Goal: Task Accomplishment & Management: Complete application form

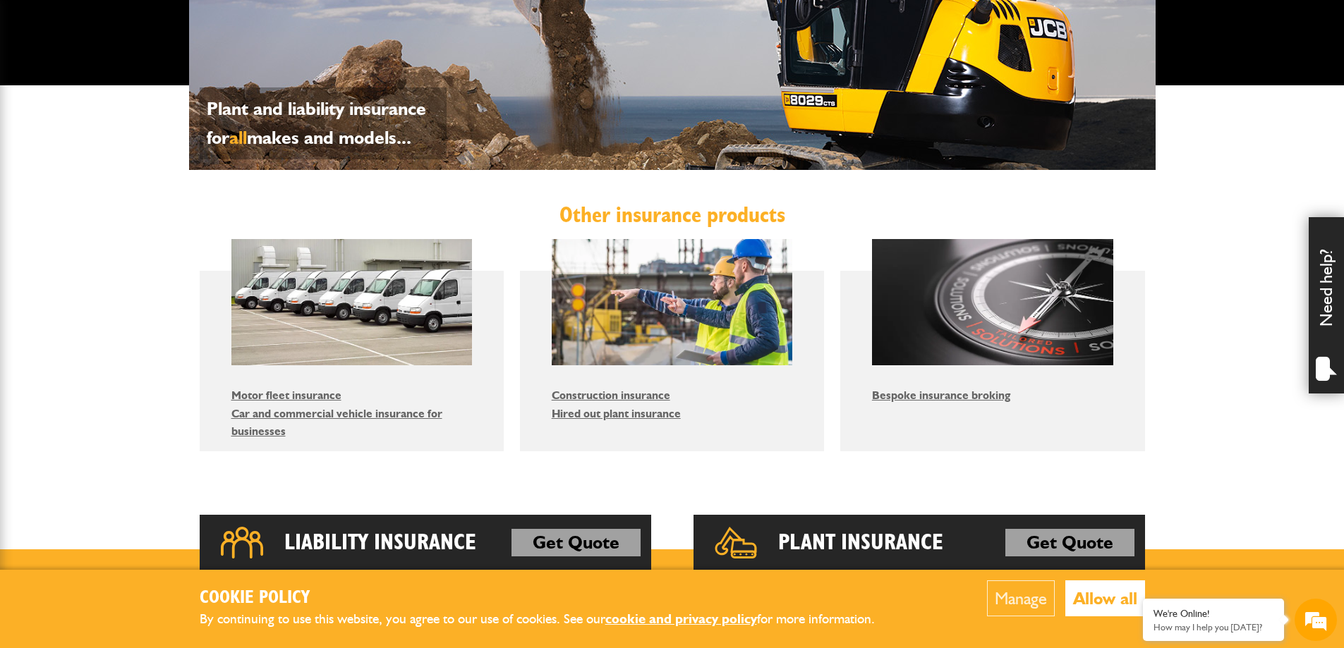
scroll to position [660, 0]
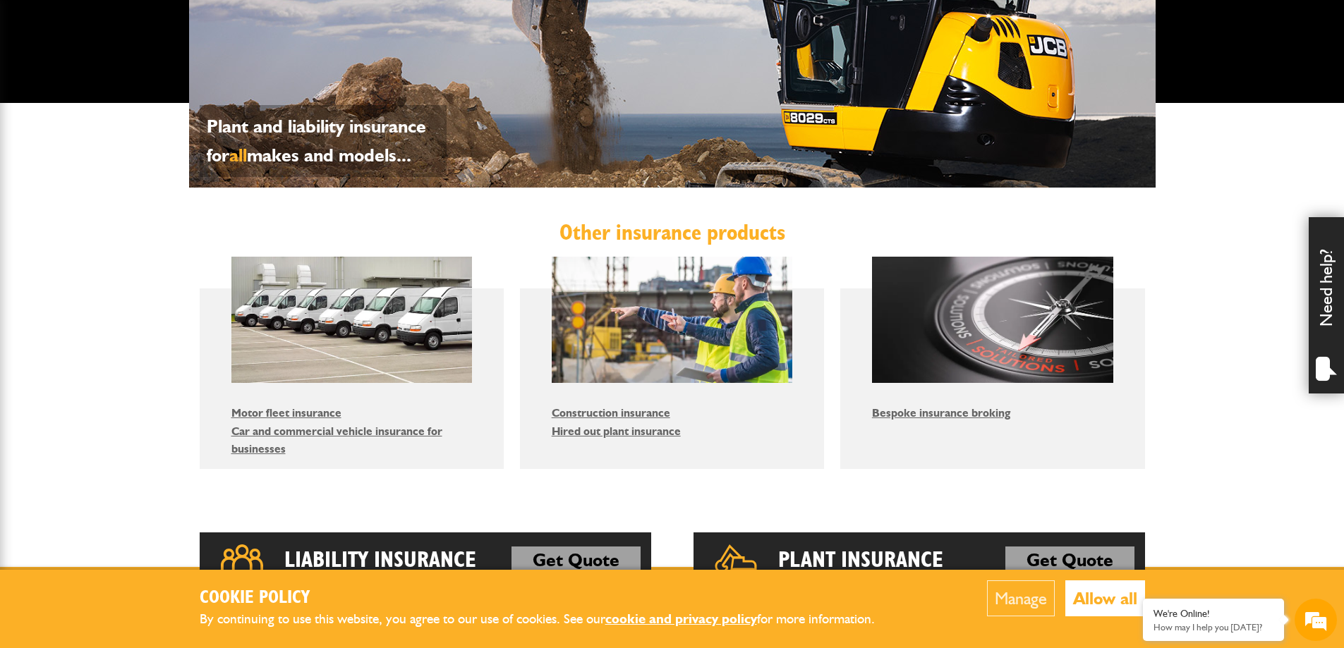
click at [1126, 598] on button "Allow all" at bounding box center [1105, 599] width 80 height 36
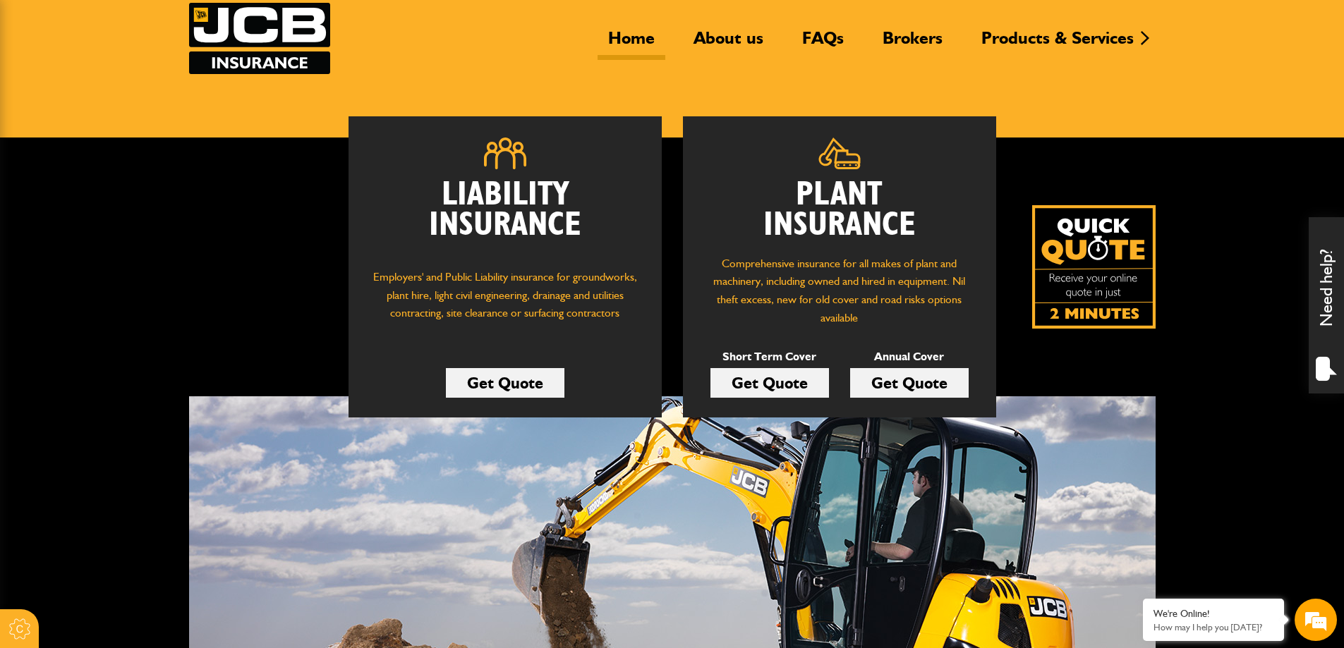
scroll to position [96, 0]
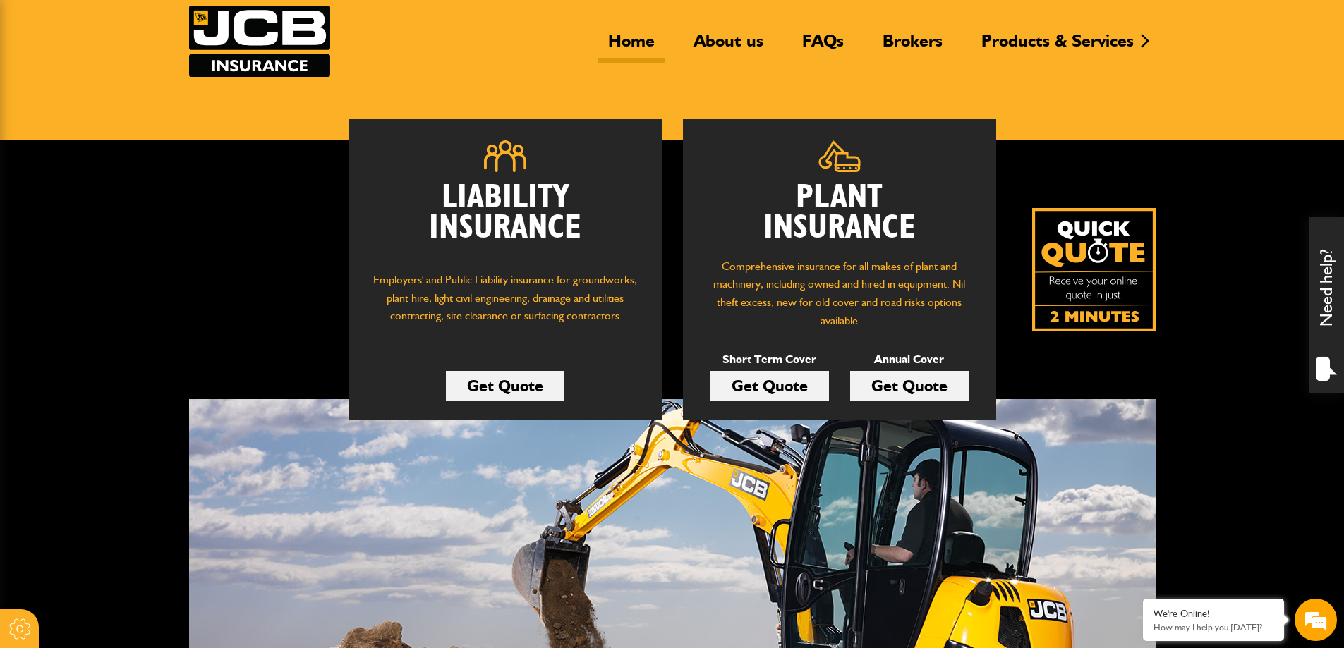
click at [900, 381] on link "Get Quote" at bounding box center [909, 386] width 119 height 30
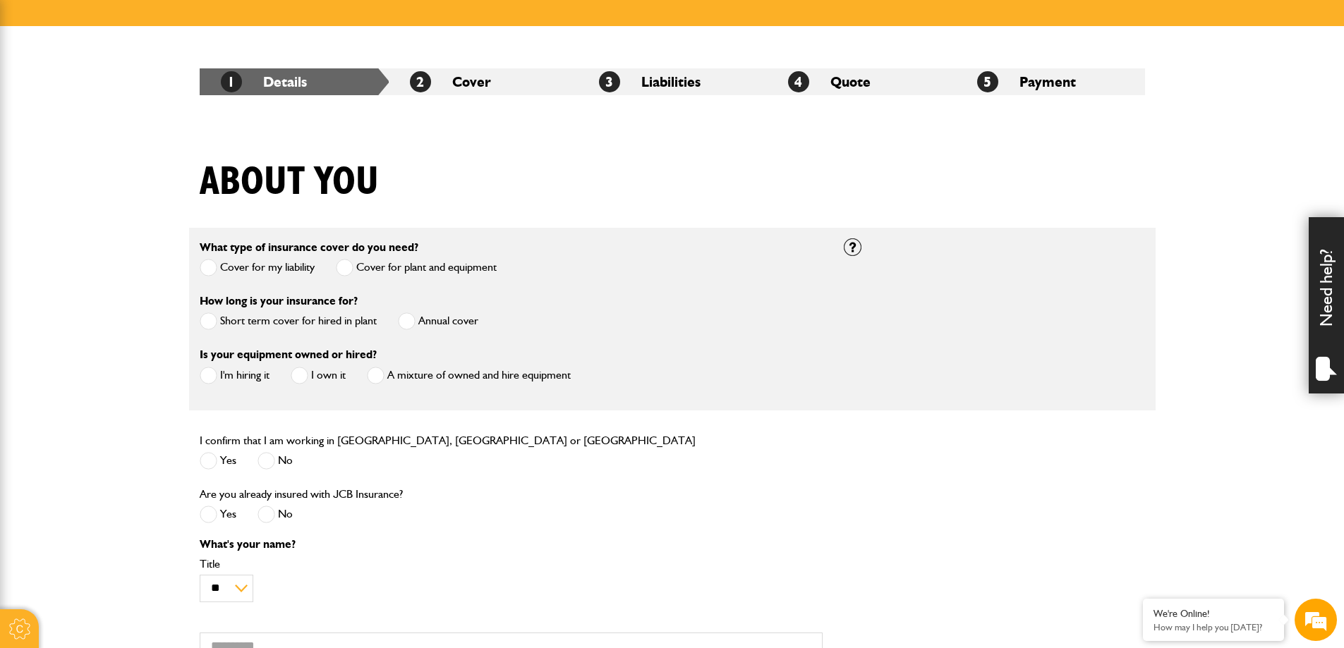
scroll to position [212, 0]
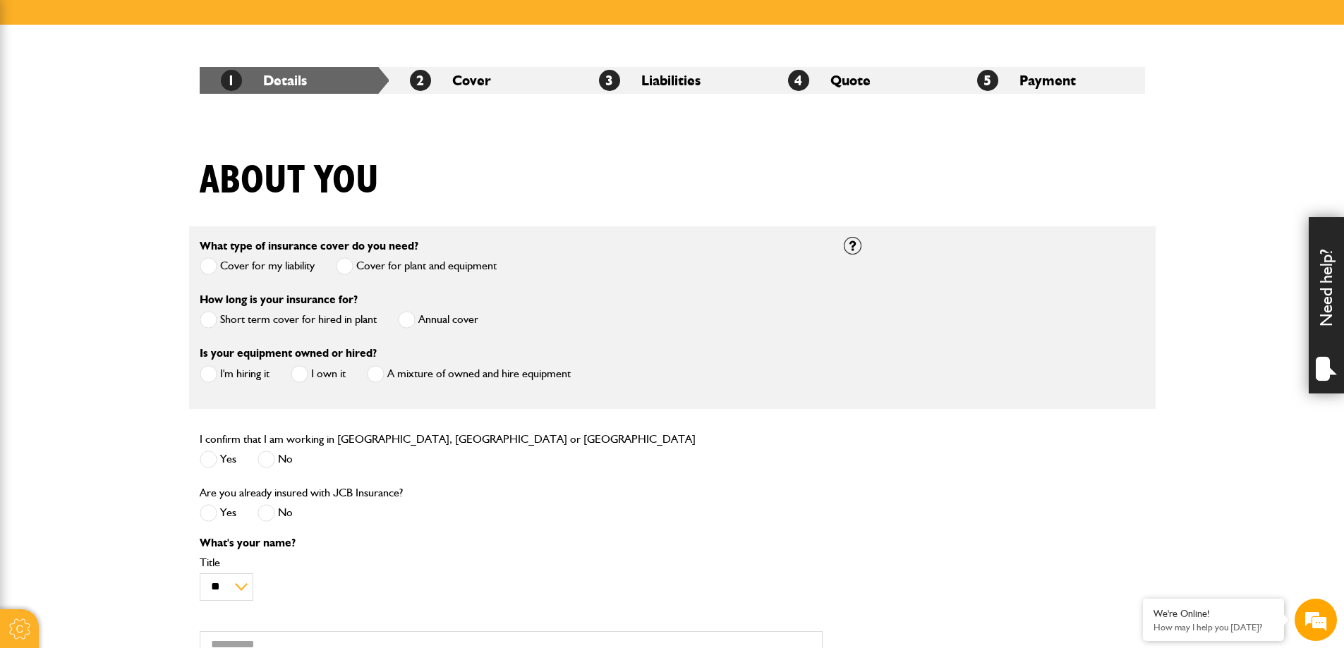
click at [401, 319] on span at bounding box center [407, 320] width 18 height 18
click at [378, 374] on span at bounding box center [376, 374] width 18 height 18
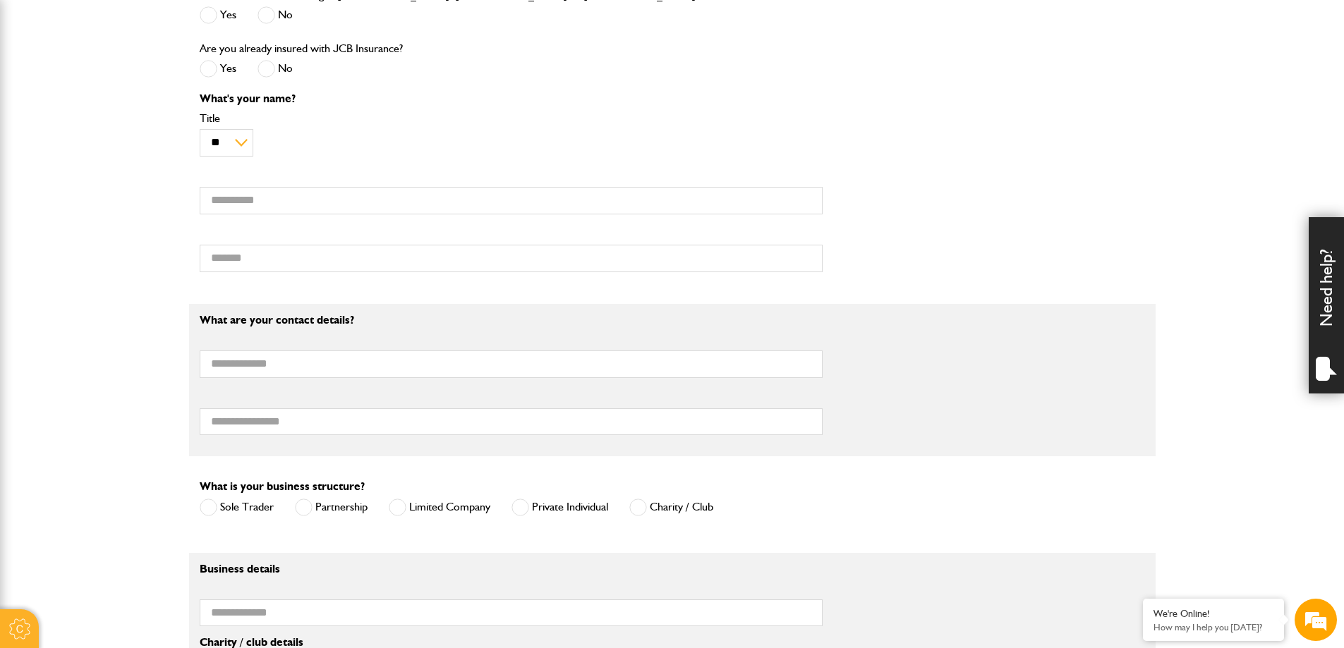
scroll to position [686, 0]
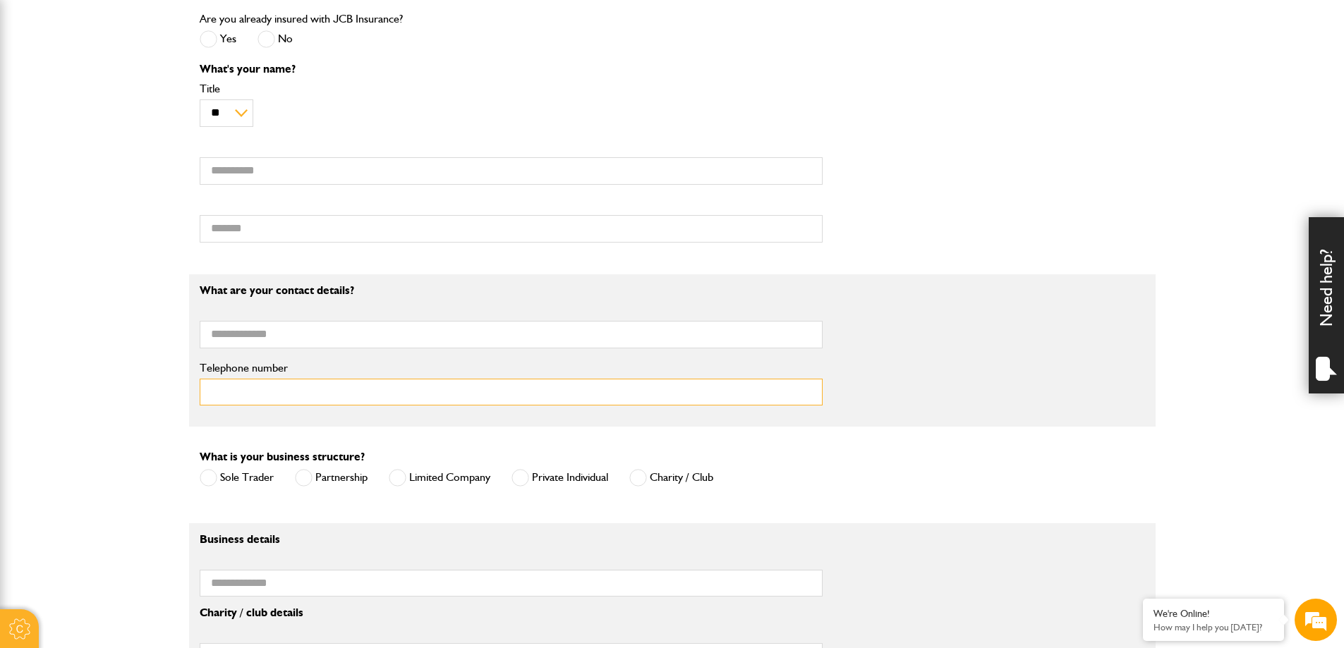
click at [382, 389] on input "Telephone number" at bounding box center [511, 393] width 623 height 28
click at [108, 362] on body "Cookie Options You can control which cookies we use with the form below. Please…" at bounding box center [672, 332] width 1344 height 2036
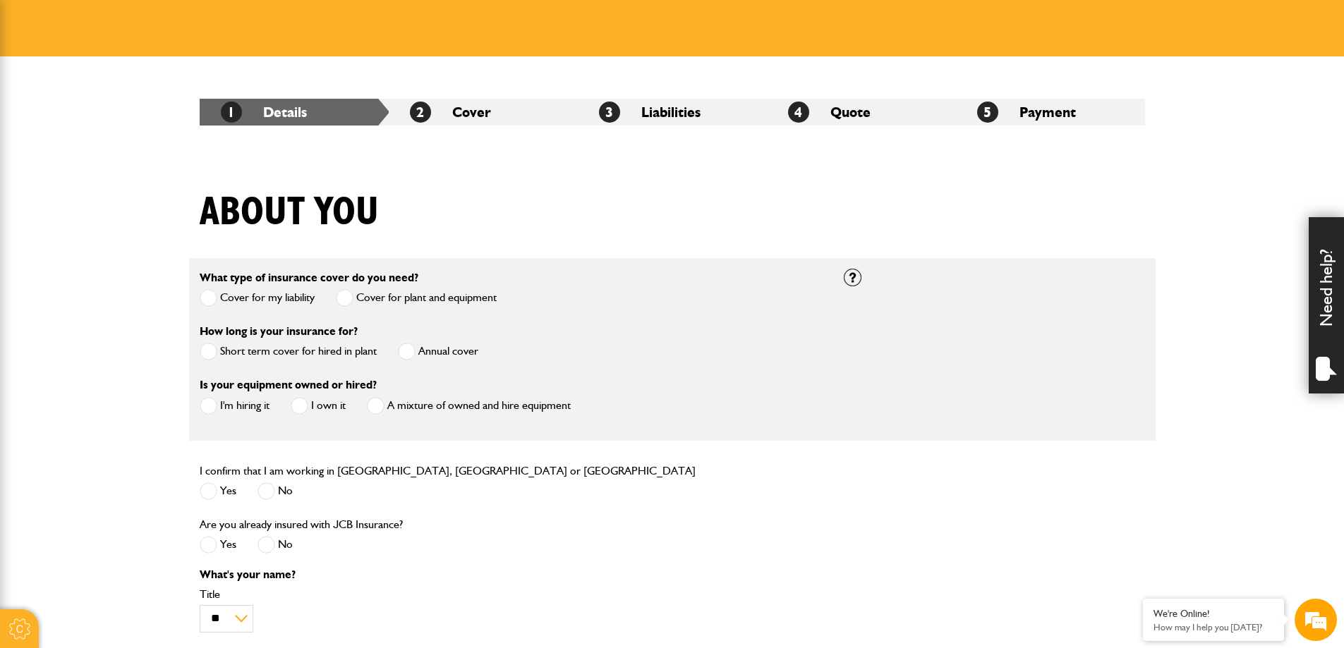
scroll to position [0, 0]
